Goal: Task Accomplishment & Management: Use online tool/utility

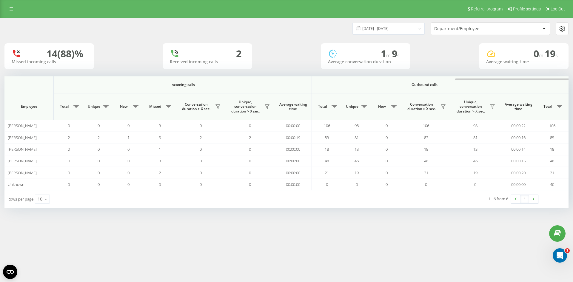
scroll to position [0, 269]
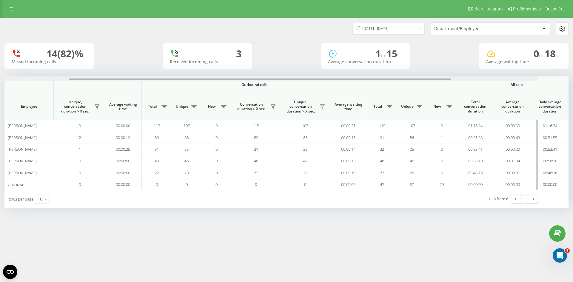
drag, startPoint x: 167, startPoint y: 79, endPoint x: 283, endPoint y: 78, distance: 116.1
click at [283, 78] on div at bounding box center [256, 78] width 564 height 4
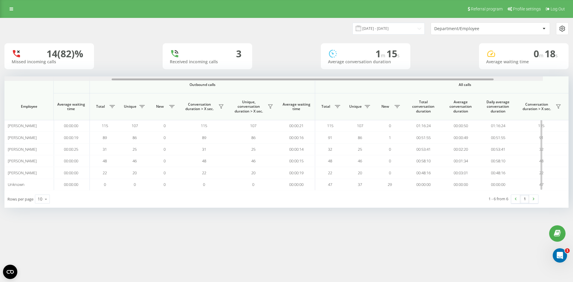
drag, startPoint x: 319, startPoint y: 78, endPoint x: 352, endPoint y: 83, distance: 33.7
click at [353, 82] on div "Incoming calls Outbound calls All calls Employee Total Unique New Missed Conver…" at bounding box center [286, 133] width 564 height 114
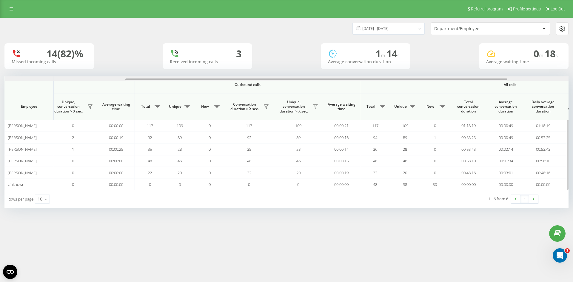
scroll to position [0, 178]
drag, startPoint x: 321, startPoint y: 80, endPoint x: 450, endPoint y: 80, distance: 128.9
click at [442, 80] on div at bounding box center [316, 79] width 382 height 2
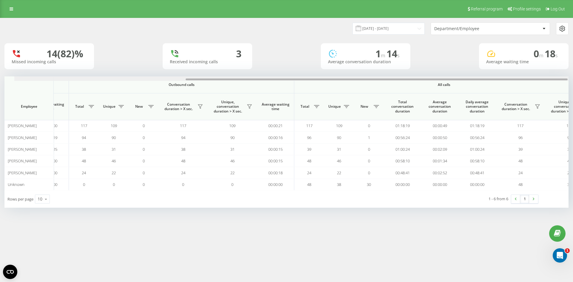
scroll to position [0, 253]
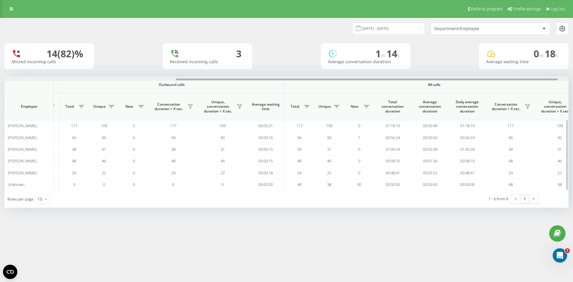
drag, startPoint x: 371, startPoint y: 78, endPoint x: 542, endPoint y: 88, distance: 171.5
click at [542, 88] on div "Incoming calls Outbound calls All calls Employee Total Unique New Missed Conver…" at bounding box center [286, 133] width 564 height 114
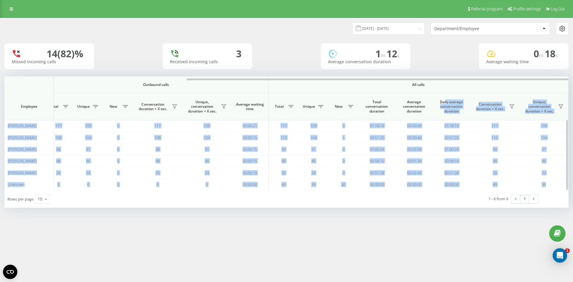
drag, startPoint x: 150, startPoint y: 77, endPoint x: 446, endPoint y: 103, distance: 297.1
click at [446, 103] on div "Incoming calls Outbound calls All calls Employee Total Unique New Missed Conver…" at bounding box center [286, 133] width 564 height 114
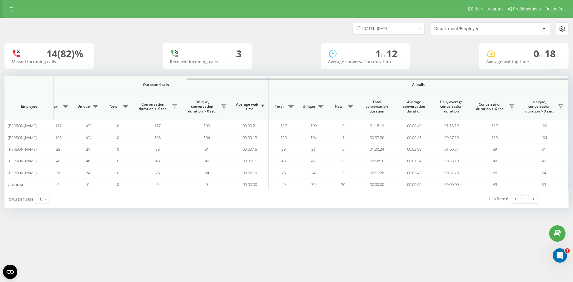
click at [483, 239] on div "Referral program Profile settings Log Out [DATE] - [DATE] Department/Employee 1…" at bounding box center [286, 141] width 573 height 282
